Goal: Check status

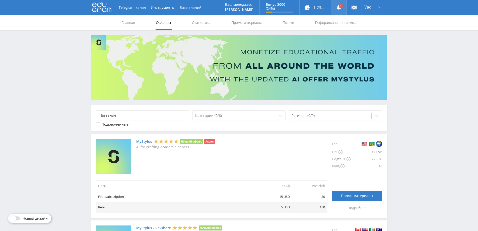
click at [338, 6] on link at bounding box center [338, 7] width 15 height 15
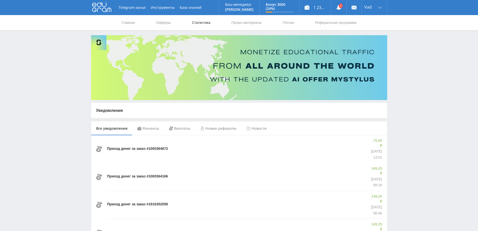
click at [201, 21] on link "Статистика" at bounding box center [201, 22] width 20 height 15
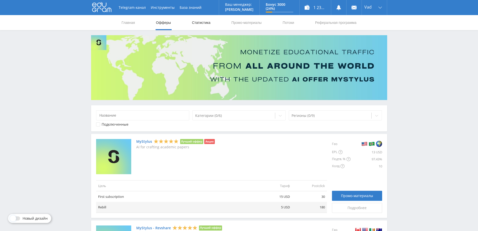
click at [203, 22] on link "Статистика" at bounding box center [201, 22] width 20 height 15
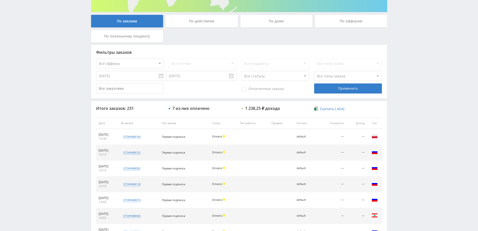
scroll to position [100, 0]
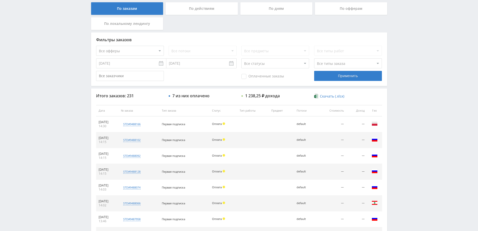
click at [269, 64] on select "Все статусы В аукционе В работе На гарантии Завершен Возврат Черновик" at bounding box center [275, 63] width 68 height 10
click at [290, 10] on div "По дням" at bounding box center [276, 8] width 72 height 13
click at [0, 0] on input "По дням" at bounding box center [0, 0] width 0 height 0
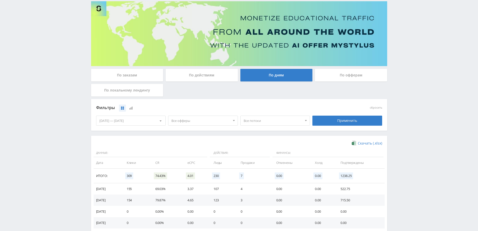
scroll to position [98, 0]
